Goal: Transaction & Acquisition: Purchase product/service

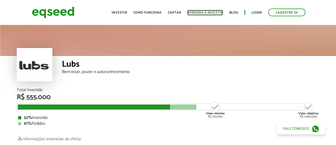
click at [217, 13] on link "Aprenda a investir" at bounding box center [205, 12] width 36 height 3
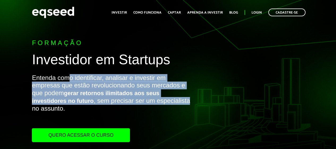
drag, startPoint x: 69, startPoint y: 77, endPoint x: 188, endPoint y: 101, distance: 121.6
click at [188, 101] on p "Entenda como identificar, analisar e investir em empresas que estão revoluciona…" at bounding box center [112, 101] width 160 height 54
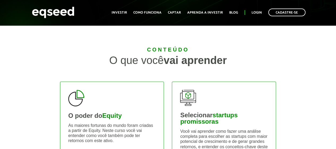
scroll to position [186, 0]
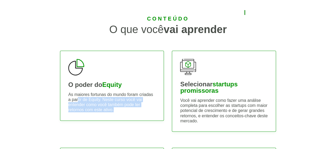
drag, startPoint x: 79, startPoint y: 99, endPoint x: 158, endPoint y: 112, distance: 80.9
click at [158, 112] on div "O poder do Equity As maiores fortunas do mundo foram criadas a partir de Equity…" at bounding box center [112, 85] width 104 height 70
click at [134, 115] on div "O poder do Equity As maiores fortunas do mundo foram criadas a partir de Equity…" at bounding box center [112, 85] width 104 height 70
drag, startPoint x: 122, startPoint y: 110, endPoint x: 121, endPoint y: 89, distance: 20.5
click at [121, 89] on div "O poder do Equity As maiores fortunas do mundo foram criadas a partir de Equity…" at bounding box center [112, 85] width 104 height 70
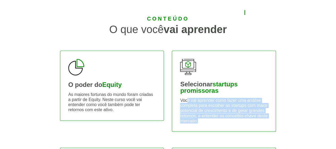
drag, startPoint x: 188, startPoint y: 101, endPoint x: 221, endPoint y: 125, distance: 41.5
click at [221, 125] on div "Selecionar startups promissoras Você vai aprender como fazer uma análise comple…" at bounding box center [224, 90] width 104 height 81
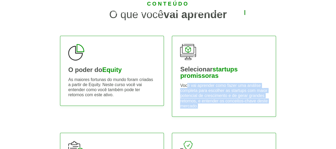
scroll to position [213, 0]
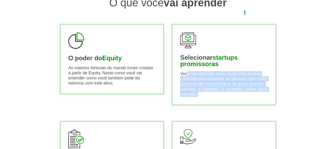
click at [213, 101] on div "Selecionar startups promissoras Você vai aprender como fazer uma análise comple…" at bounding box center [224, 64] width 104 height 81
click at [212, 99] on div "Selecionar startups promissoras Você vai aprender como fazer uma análise comple…" at bounding box center [224, 64] width 104 height 81
click at [212, 96] on div "Selecionar startups promissoras Você vai aprender como fazer uma análise comple…" at bounding box center [224, 64] width 104 height 81
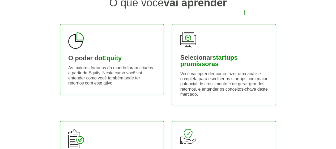
click at [212, 96] on div "Selecionar startups promissoras Você vai aprender como fazer uma análise comple…" at bounding box center [224, 64] width 104 height 81
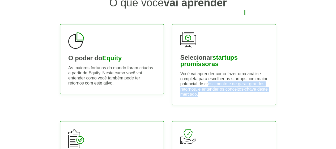
drag, startPoint x: 207, startPoint y: 83, endPoint x: 252, endPoint y: 100, distance: 47.9
click at [252, 100] on div "Selecionar startups promissoras Você vai aprender como fazer uma análise comple…" at bounding box center [224, 64] width 104 height 81
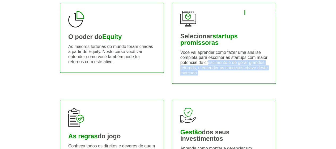
scroll to position [292, 0]
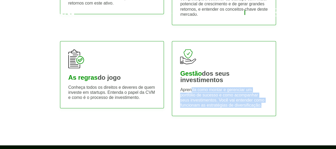
drag, startPoint x: 192, startPoint y: 86, endPoint x: 269, endPoint y: 106, distance: 79.5
click at [269, 106] on div "Gestão dos seus investimentos Aprenda como montar e gerenciar um portfólio de s…" at bounding box center [224, 78] width 104 height 75
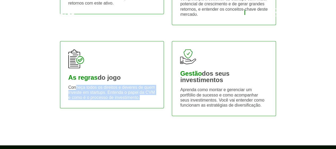
drag, startPoint x: 75, startPoint y: 83, endPoint x: 168, endPoint y: 98, distance: 94.4
click at [168, 98] on div "Conteúdo O que você vai aprender O poder do Equity As maiores fortunas do mundo…" at bounding box center [168, 17] width 224 height 214
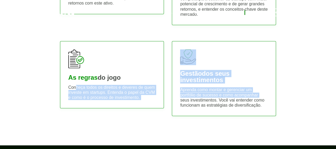
click at [164, 95] on div "As regras do jogo Conheça todos os direitos e deveres de quem investe em startu…" at bounding box center [112, 74] width 112 height 83
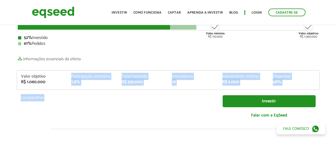
drag, startPoint x: 71, startPoint y: 76, endPoint x: 147, endPoint y: 120, distance: 88.4
click at [143, 104] on div "Total Investido R$ 555.000 Valor mínimo R$ 710.000 Valor objetivo R$ 1.060.000 …" at bounding box center [168, 65] width 303 height 115
click at [147, 121] on div "Compartilhar: Investir Falar com a EqSeed" at bounding box center [168, 109] width 303 height 28
click at [152, 101] on div "Compartilhar:" at bounding box center [118, 99] width 202 height 8
click at [178, 74] on div "Investidores" at bounding box center [193, 76] width 43 height 4
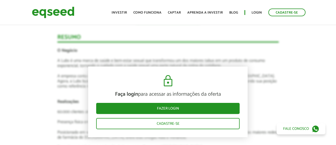
scroll to position [691, 0]
